Goal: Find specific page/section: Find specific page/section

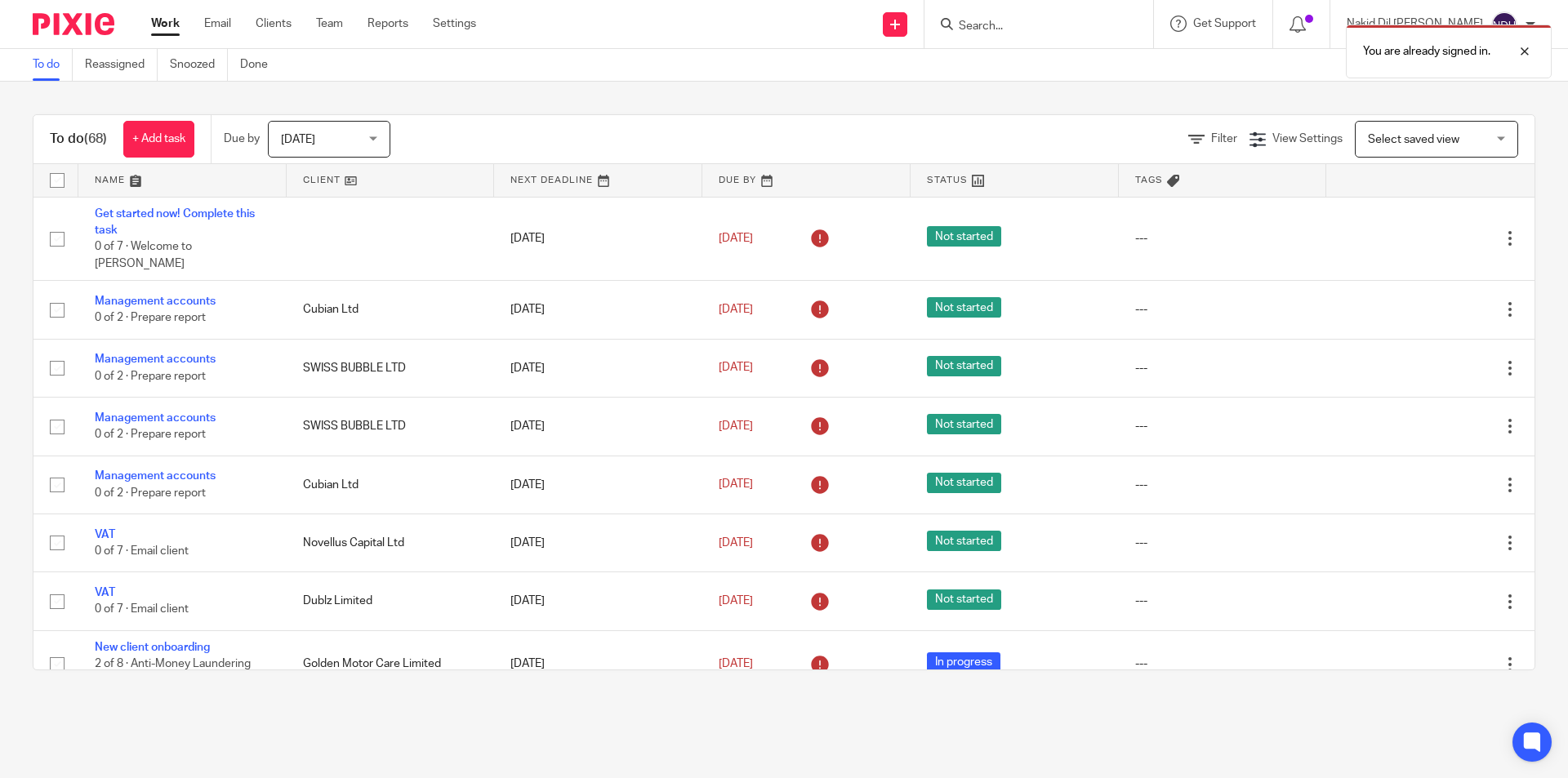
drag, startPoint x: 1059, startPoint y: 25, endPoint x: 1068, endPoint y: 33, distance: 12.0
click at [1060, 28] on div "You are already signed in." at bounding box center [1167, 47] width 768 height 62
click at [1013, 24] on div "You are already signed in." at bounding box center [1167, 47] width 768 height 62
click at [1028, 24] on input "Search" at bounding box center [1030, 27] width 147 height 15
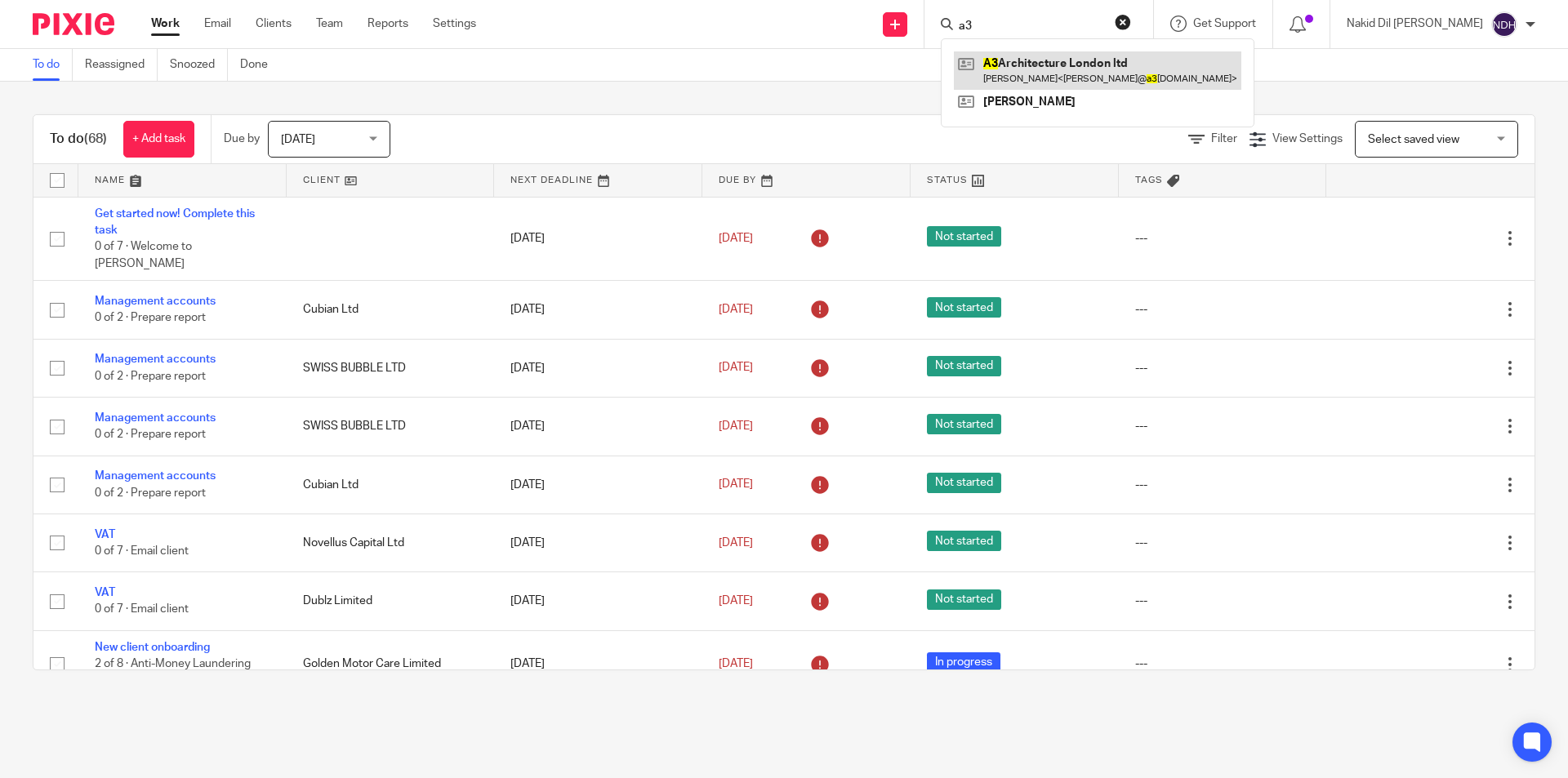
type input "a3"
click at [1052, 74] on link at bounding box center [1097, 70] width 288 height 38
